Goal: Task Accomplishment & Management: Manage account settings

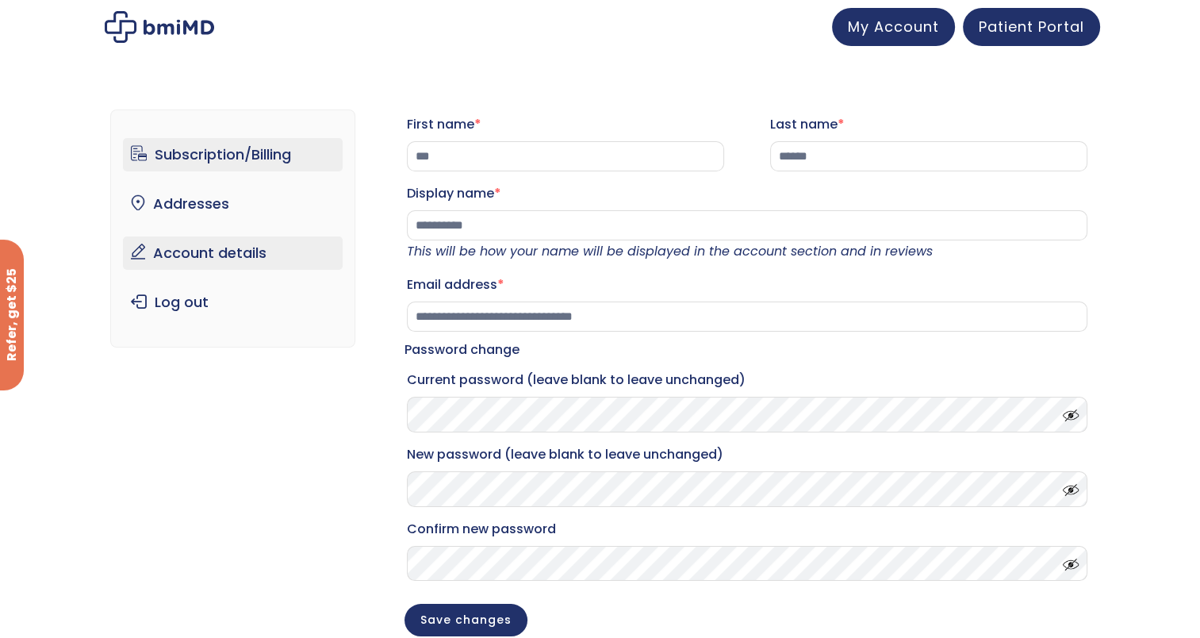
click at [263, 150] on link "Subscription/Billing" at bounding box center [233, 154] width 220 height 33
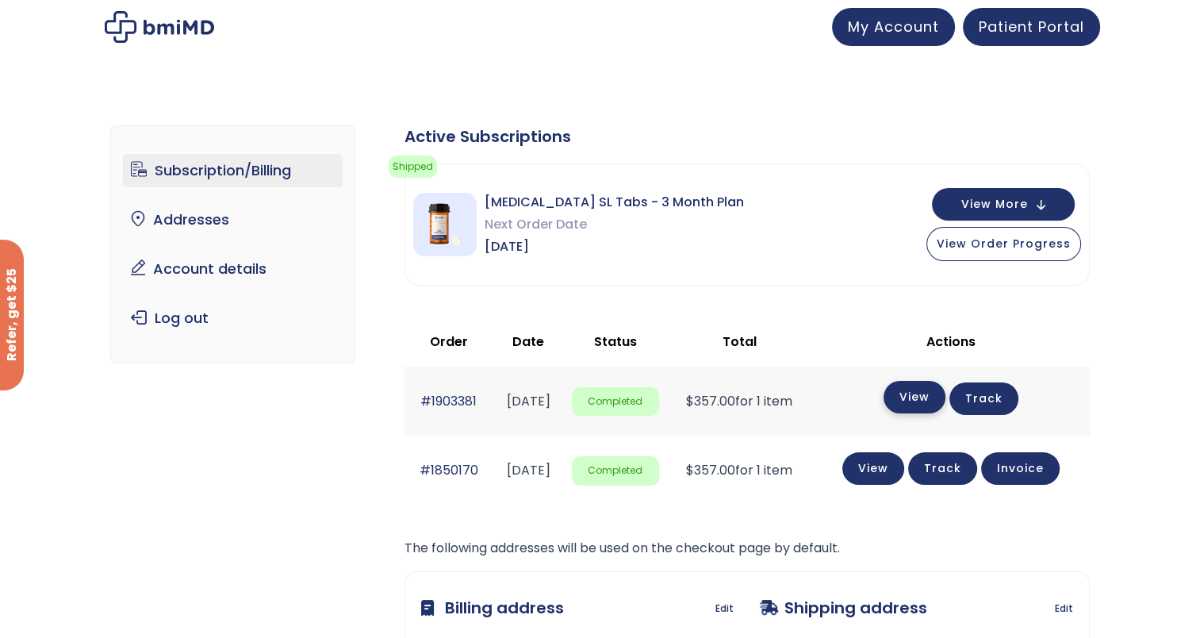
click at [920, 393] on link "View" at bounding box center [914, 397] width 62 height 33
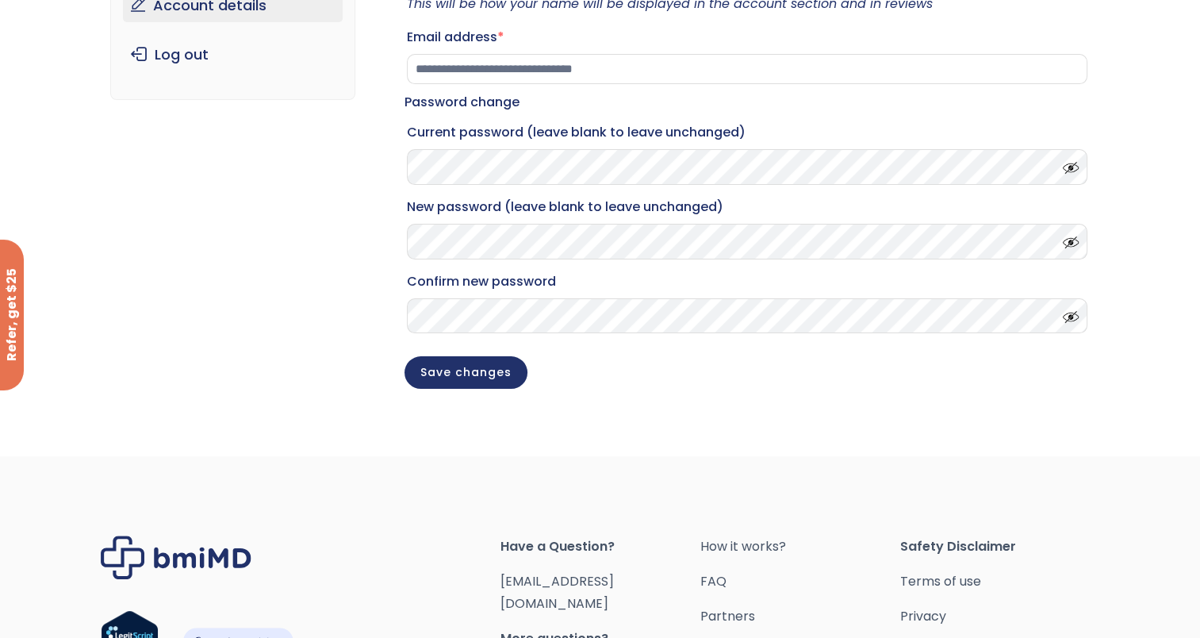
scroll to position [358, 0]
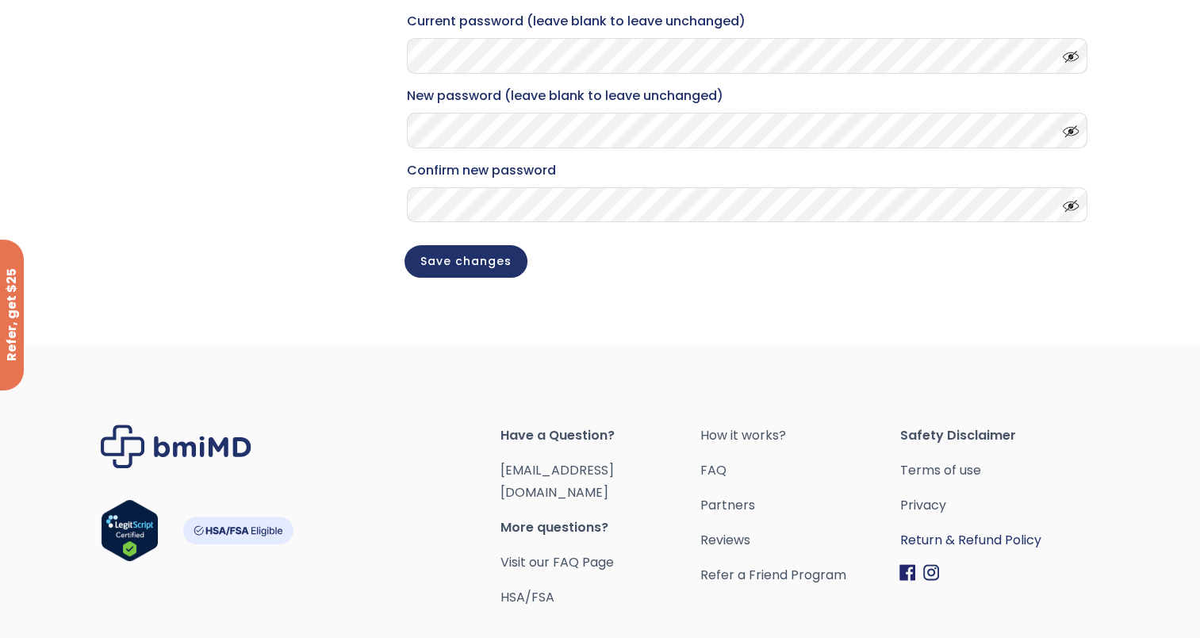
click at [996, 551] on link "Return & Refund Policy" at bounding box center [999, 540] width 200 height 22
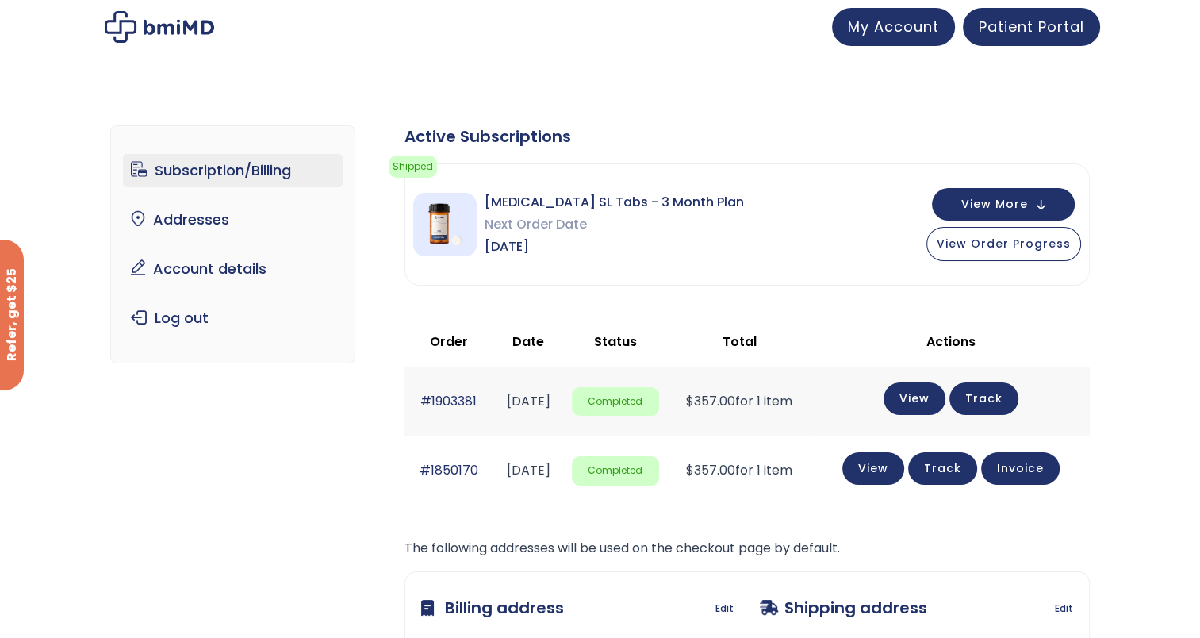
click at [193, 169] on link "Subscription/Billing" at bounding box center [233, 170] width 220 height 33
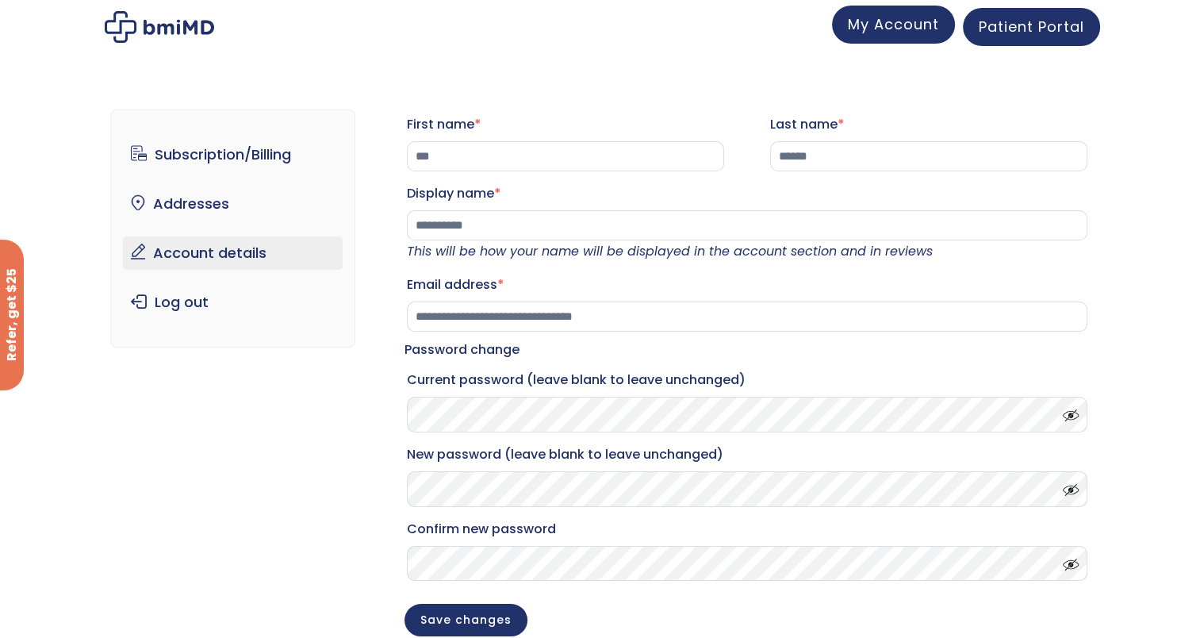
click at [922, 18] on span "My Account" at bounding box center [893, 24] width 91 height 20
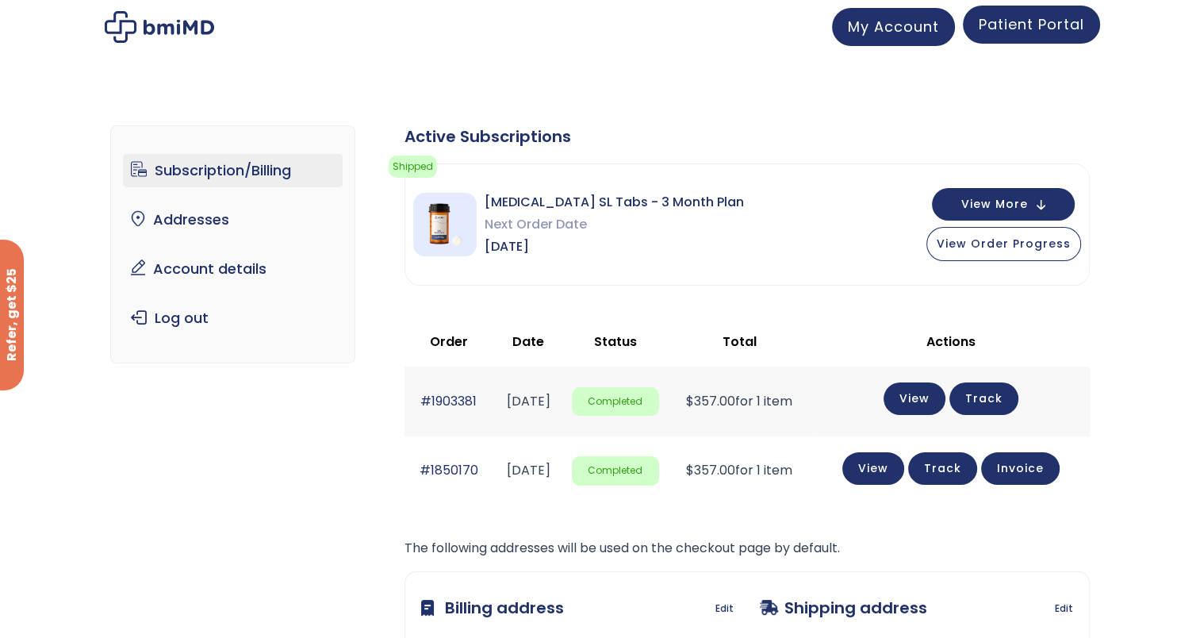
click at [1015, 25] on span "Patient Portal" at bounding box center [1031, 24] width 105 height 20
drag, startPoint x: 1047, startPoint y: 158, endPoint x: 944, endPoint y: 181, distance: 104.9
click at [944, 181] on div "Active Subscriptions Shipped Your order has been shipped! You can view its prog…" at bounding box center [746, 454] width 685 height 658
drag, startPoint x: 944, startPoint y: 181, endPoint x: 1047, endPoint y: 201, distance: 104.4
click at [1047, 201] on button "View More" at bounding box center [1003, 202] width 143 height 33
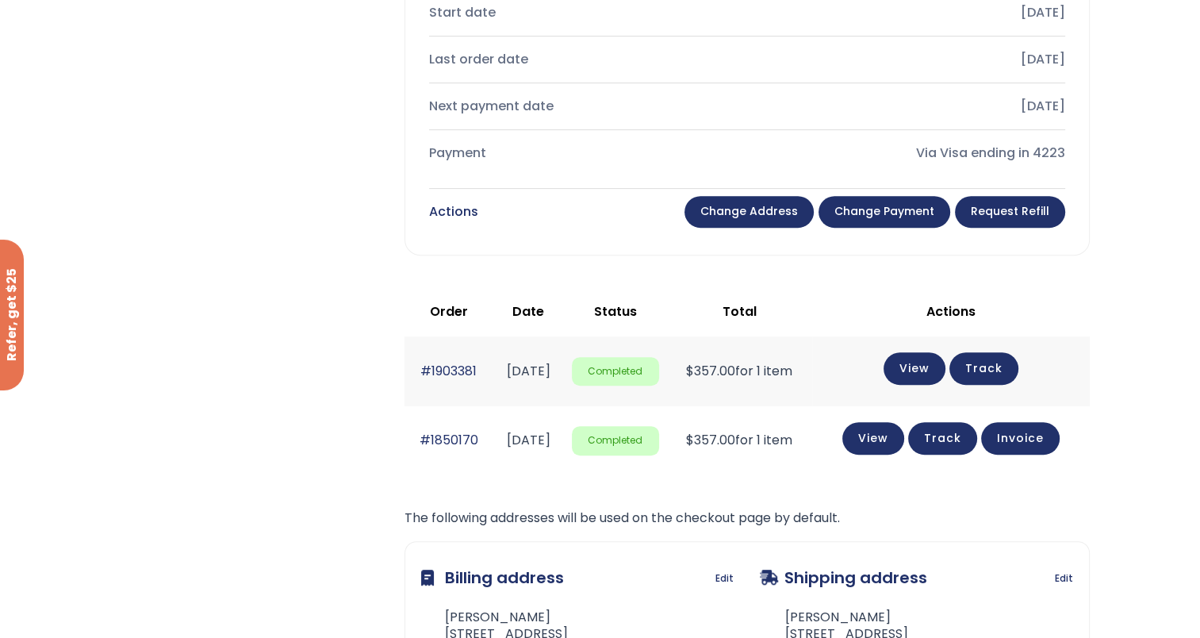
scroll to position [600, 0]
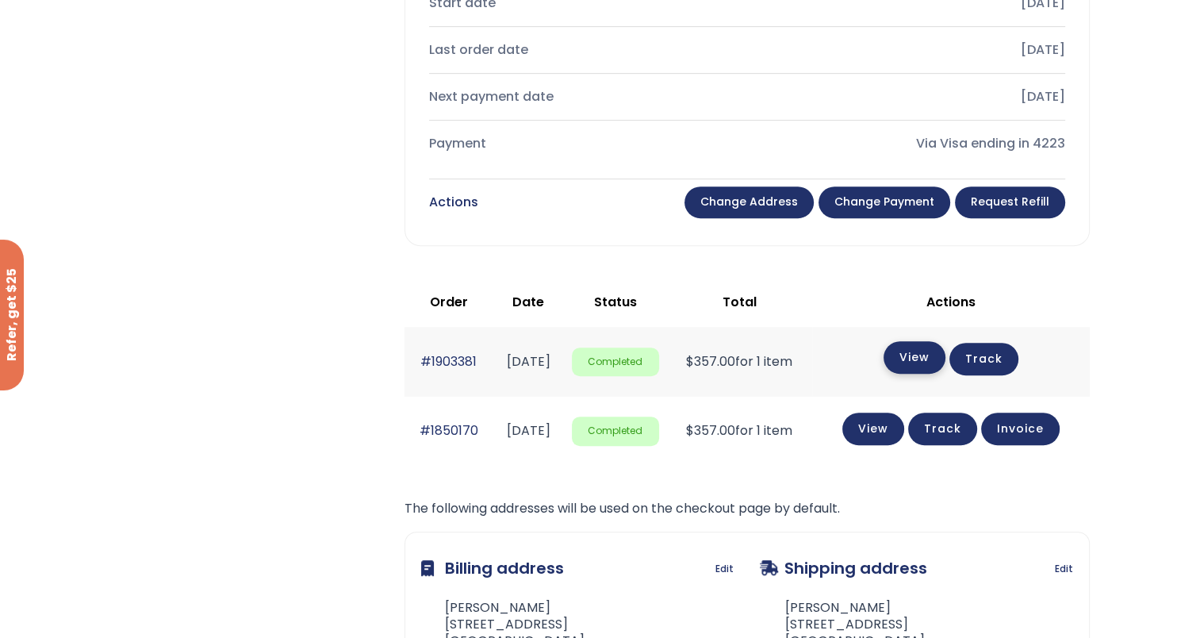
click at [929, 358] on link "View" at bounding box center [914, 357] width 62 height 33
